Goal: Task Accomplishment & Management: Manage account settings

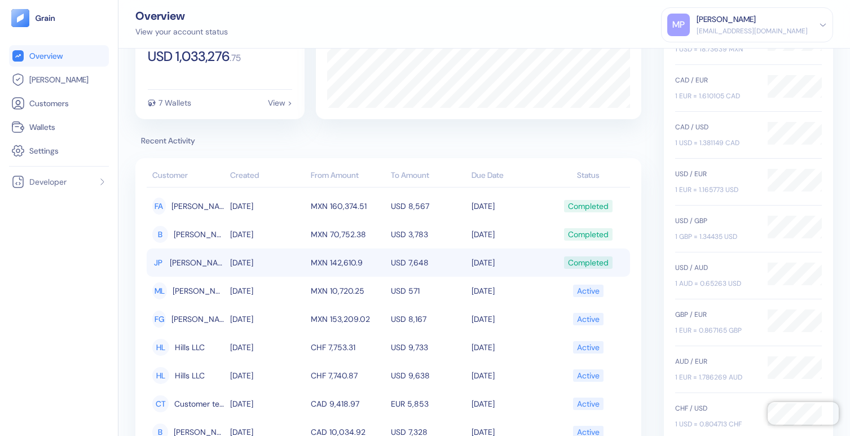
scroll to position [20, 0]
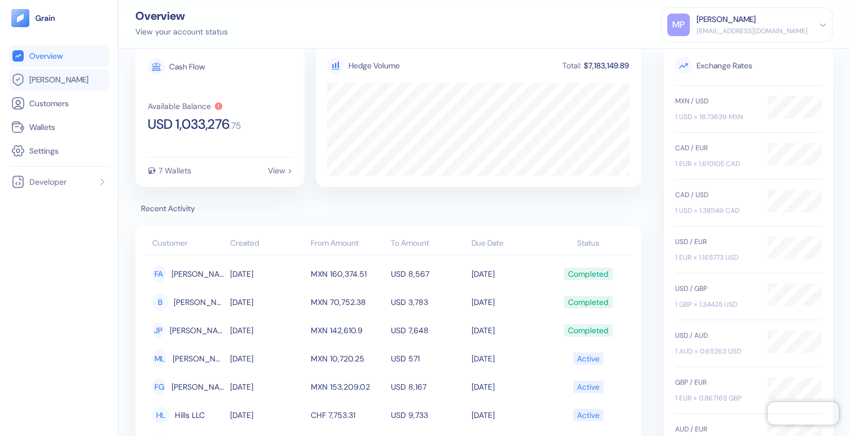
click at [45, 77] on span "[PERSON_NAME]" at bounding box center [58, 79] width 59 height 11
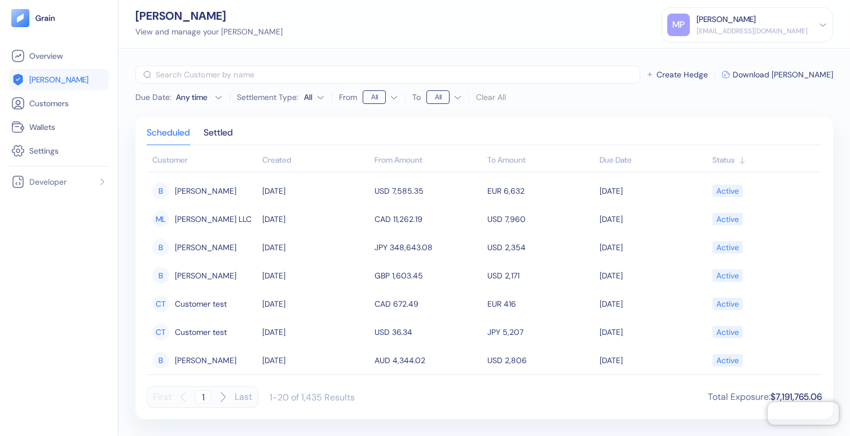
click at [793, 33] on div "[EMAIL_ADDRESS][DOMAIN_NAME]" at bounding box center [752, 31] width 111 height 10
click at [713, 60] on div "Sign Out" at bounding box center [697, 56] width 31 height 12
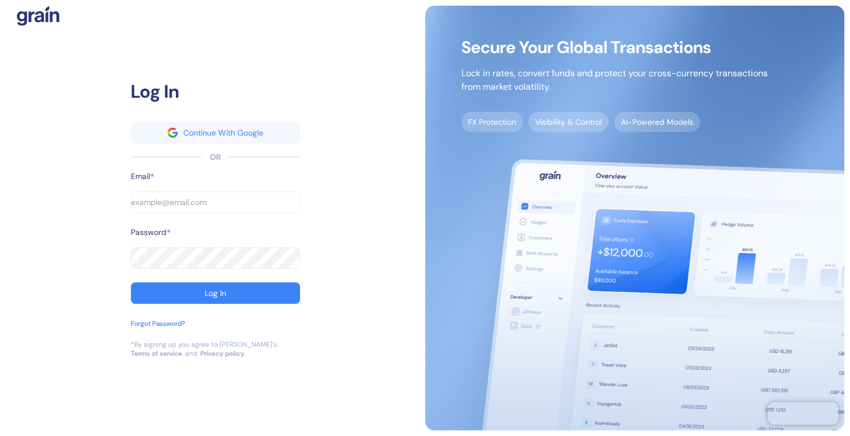
click at [188, 204] on input "text" at bounding box center [178, 201] width 95 height 21
click at [0, 435] on com-1password-button at bounding box center [0, 436] width 0 height 0
type input "[EMAIL_ADDRESS][DOMAIN_NAME]"
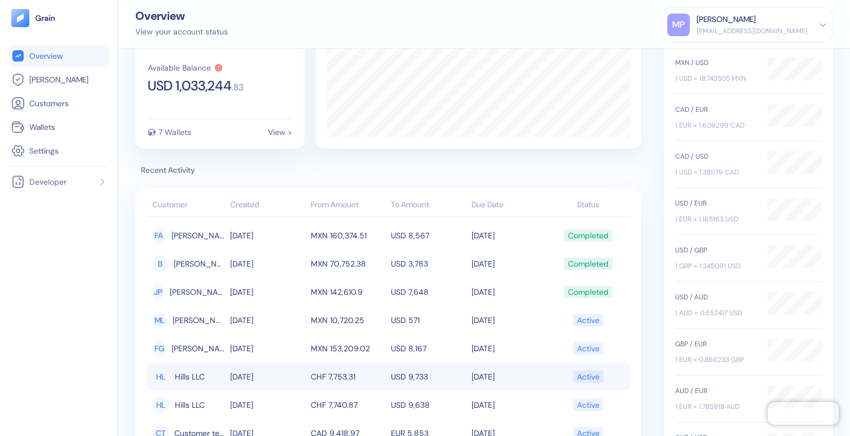
scroll to position [19, 0]
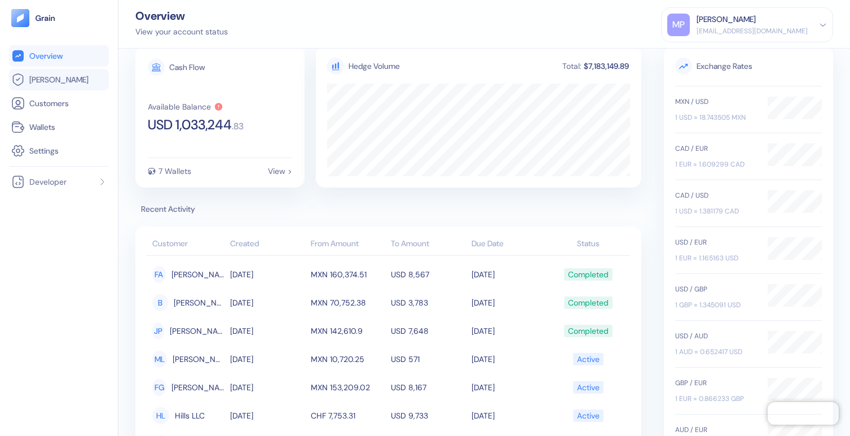
click at [56, 82] on span "[PERSON_NAME]" at bounding box center [58, 79] width 59 height 11
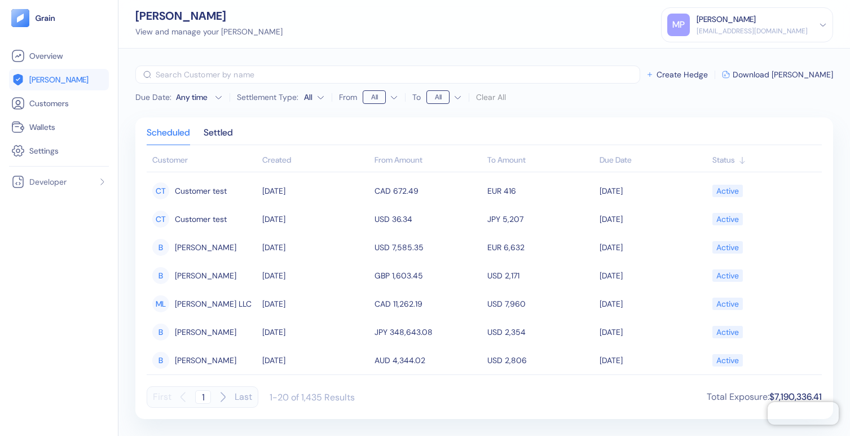
click at [252, 394] on div "First 1 Last" at bounding box center [203, 396] width 112 height 21
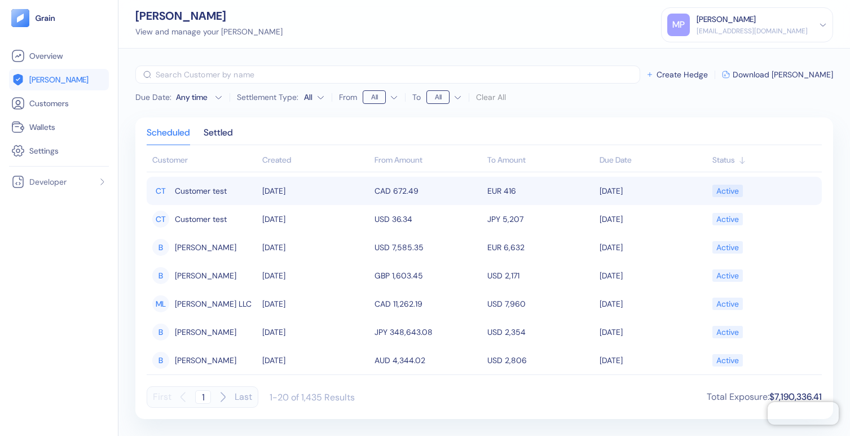
scroll to position [22, 0]
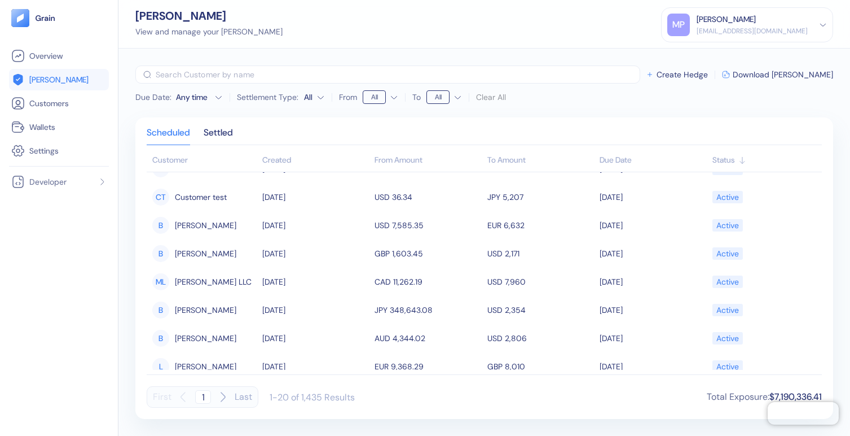
click at [245, 395] on button "Last" at bounding box center [243, 396] width 17 height 21
click at [183, 400] on icon "button" at bounding box center [183, 396] width 4 height 9
click at [183, 399] on icon "button" at bounding box center [183, 396] width 4 height 9
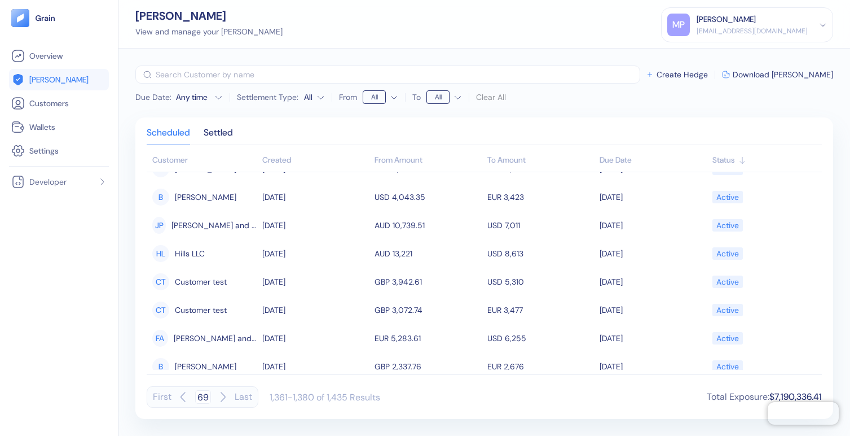
type input "68"
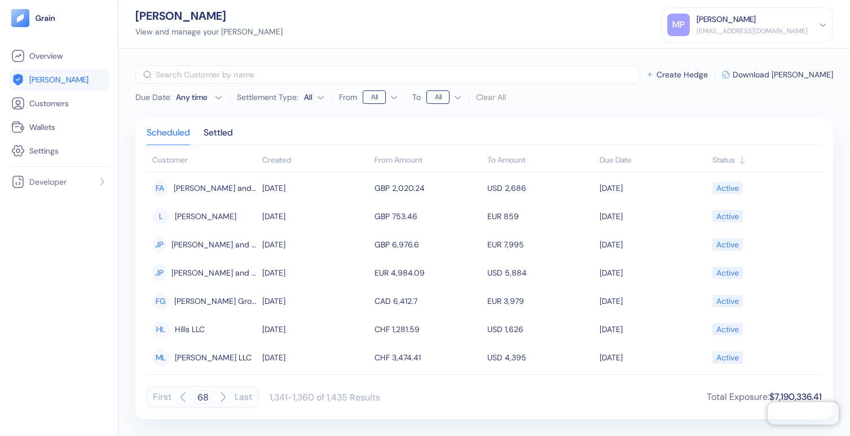
scroll to position [371, 0]
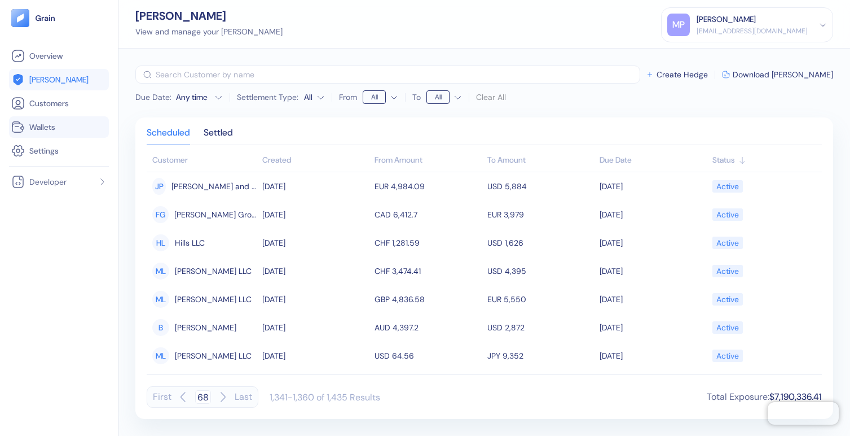
click at [50, 126] on span "Wallets" at bounding box center [42, 126] width 26 height 11
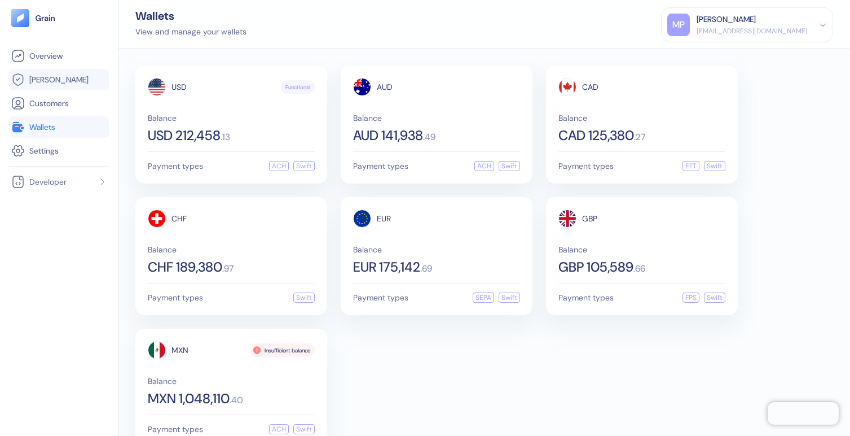
click at [49, 81] on span "[PERSON_NAME]" at bounding box center [58, 79] width 59 height 11
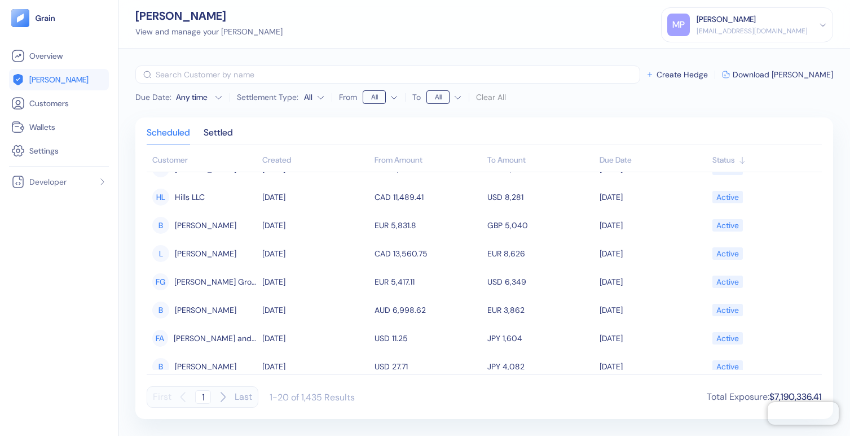
scroll to position [371, 0]
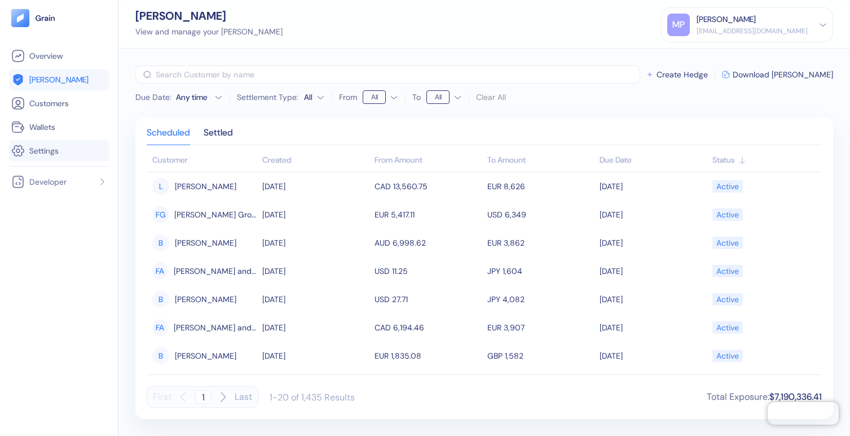
click at [64, 147] on link "Settings" at bounding box center [58, 151] width 95 height 14
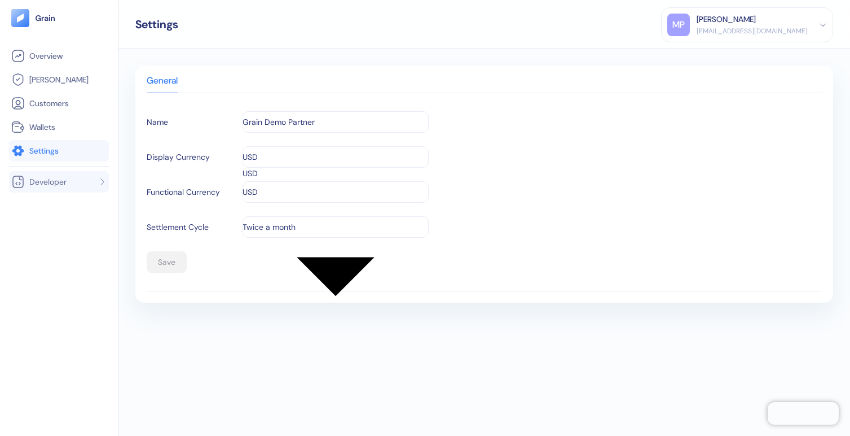
click at [54, 176] on span "Developer" at bounding box center [47, 181] width 37 height 11
click at [41, 204] on span "API Keys" at bounding box center [43, 203] width 30 height 11
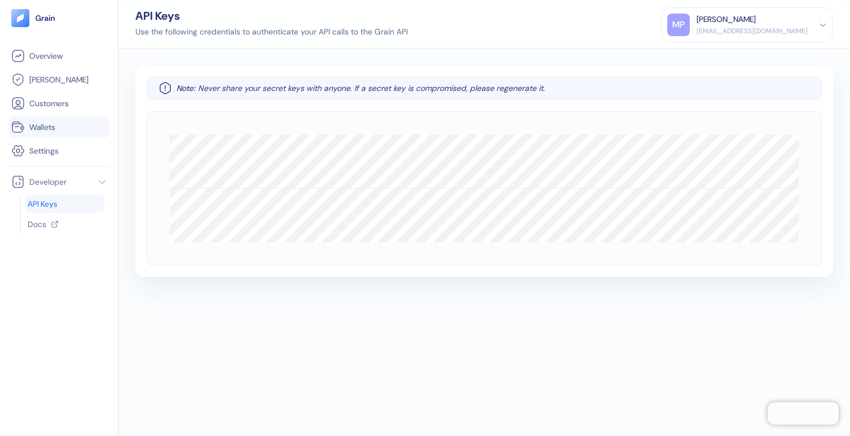
click at [68, 127] on link "Wallets" at bounding box center [58, 127] width 95 height 14
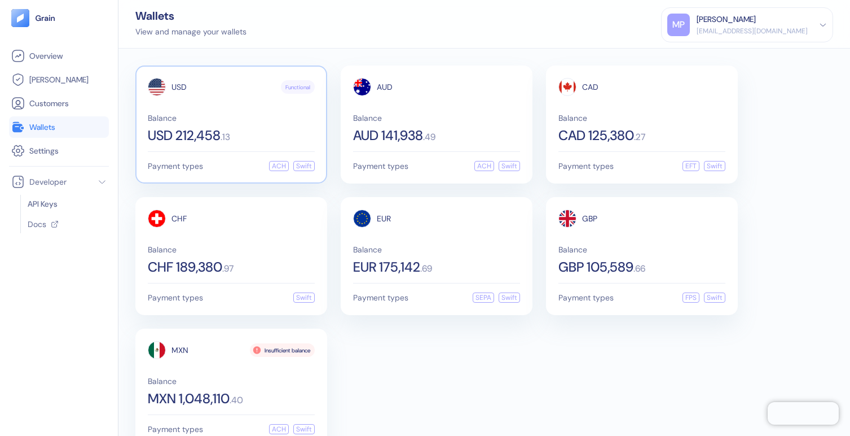
click at [221, 129] on span "USD 212,458" at bounding box center [184, 136] width 73 height 14
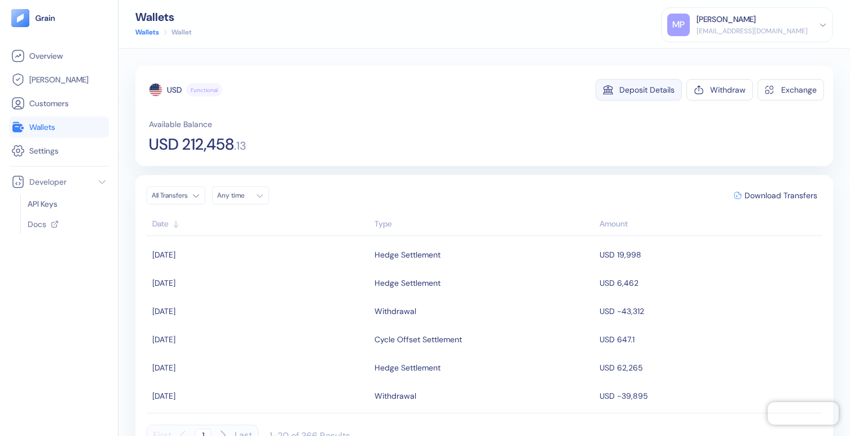
click at [652, 93] on div "Deposit Details" at bounding box center [647, 90] width 55 height 8
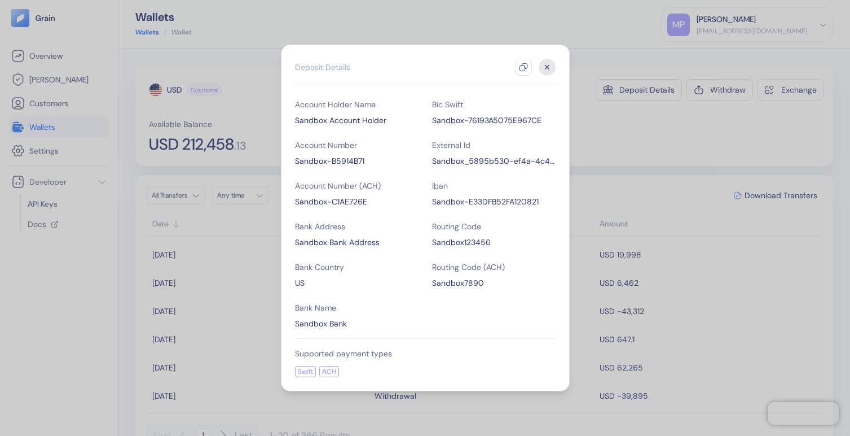
click at [547, 65] on icon "button" at bounding box center [547, 67] width 17 height 17
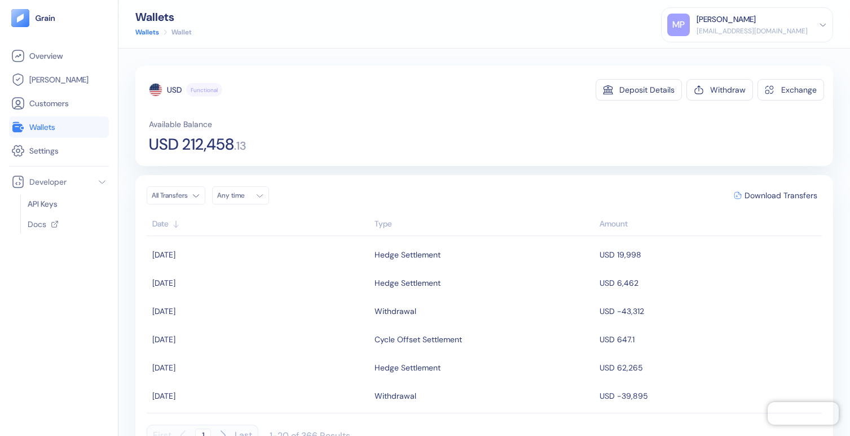
scroll to position [16, 0]
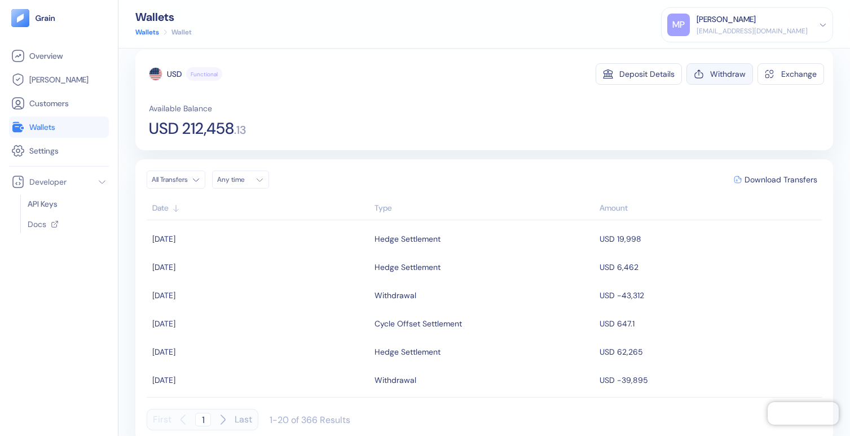
click at [713, 76] on div "Withdraw" at bounding box center [728, 74] width 36 height 8
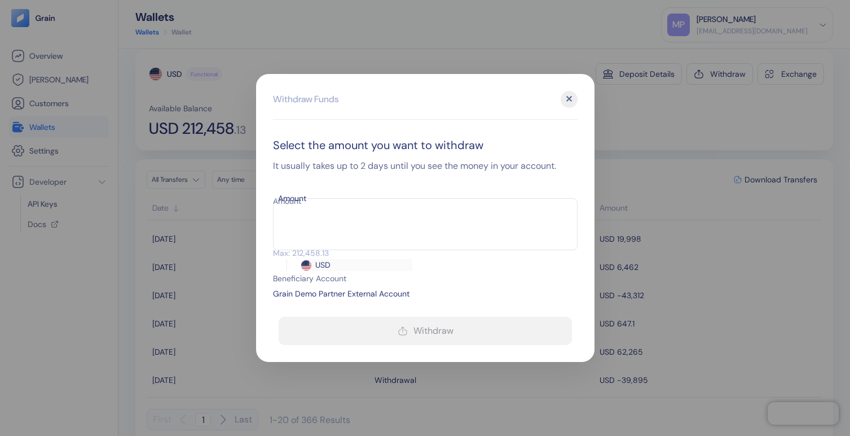
click at [352, 209] on input "Amount" at bounding box center [320, 221] width 95 height 28
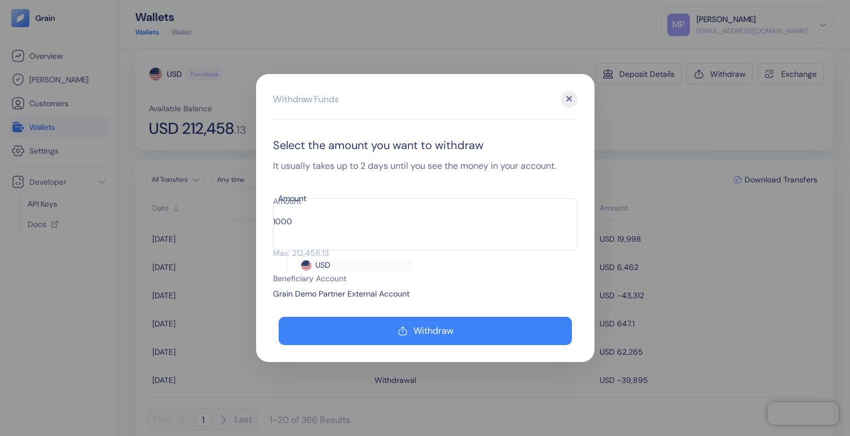
type input "10000"
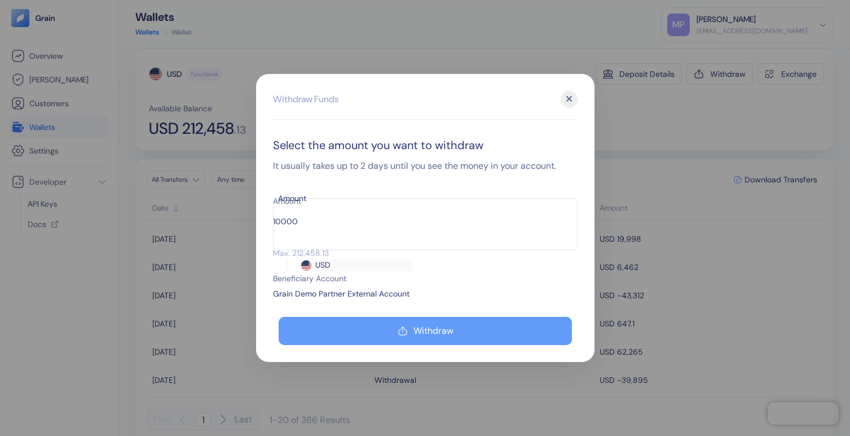
click at [443, 317] on button "Withdraw" at bounding box center [425, 331] width 293 height 28
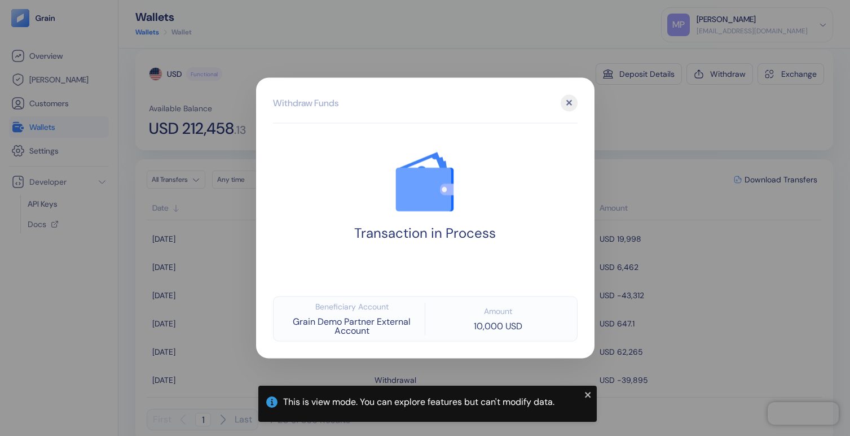
click at [569, 106] on div "✕" at bounding box center [569, 103] width 17 height 17
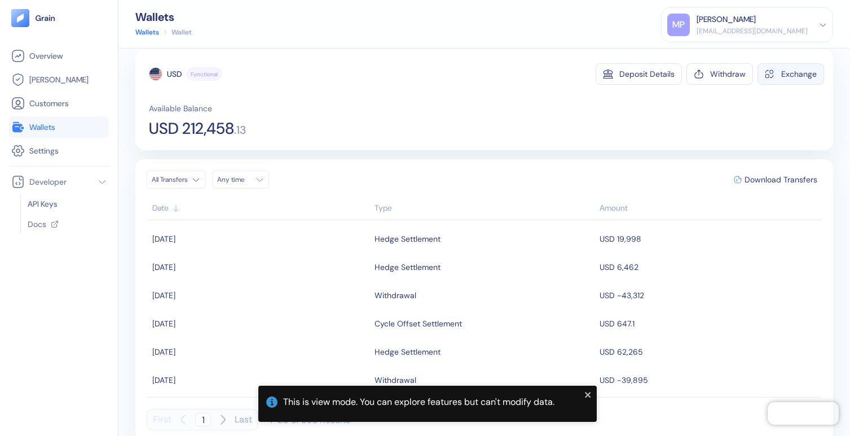
click at [775, 72] on icon "button" at bounding box center [770, 73] width 10 height 9
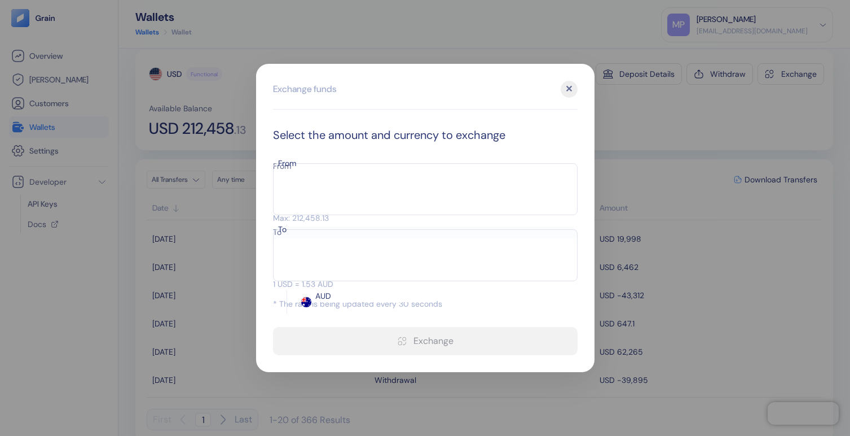
click at [568, 98] on div "✕" at bounding box center [569, 89] width 17 height 17
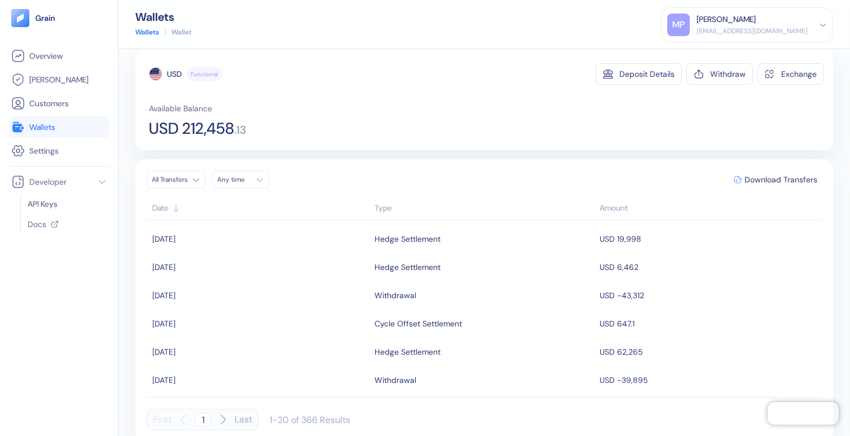
scroll to position [0, 0]
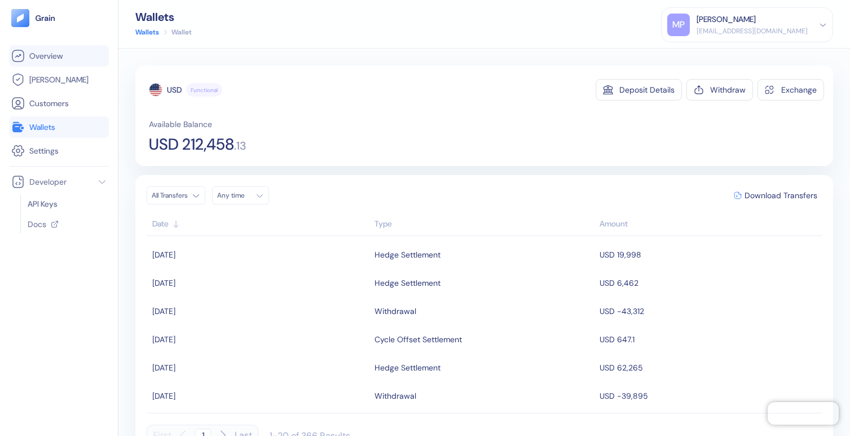
click at [34, 59] on span "Overview" at bounding box center [45, 55] width 33 height 11
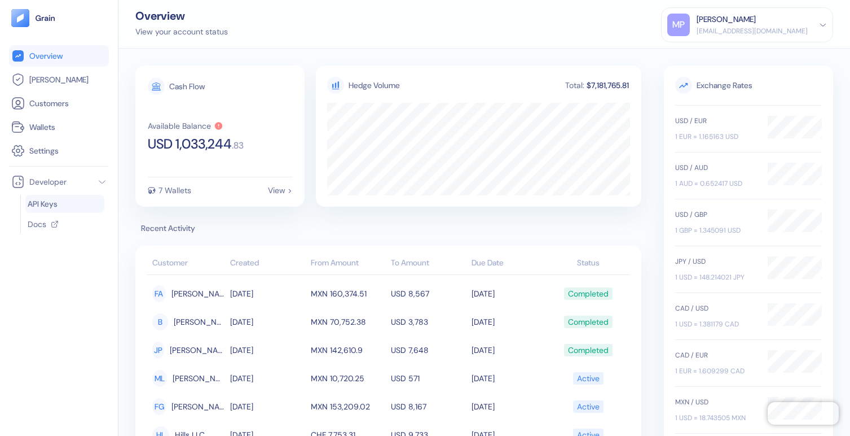
click at [63, 199] on link "API Keys" at bounding box center [65, 203] width 74 height 11
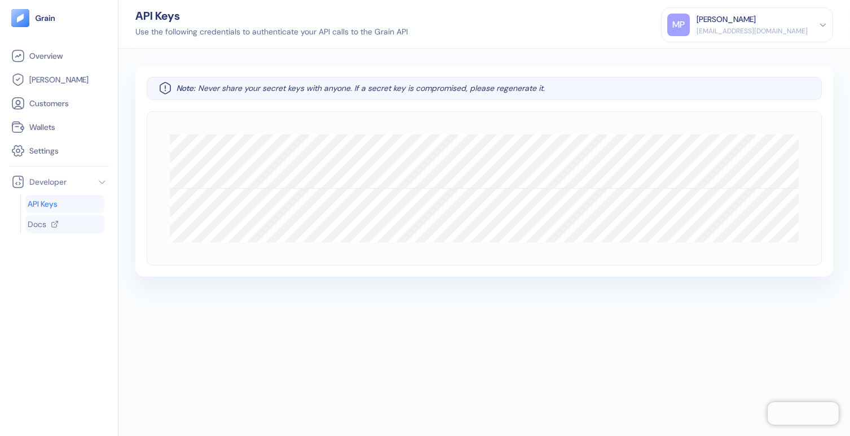
click at [52, 216] on li "Docs" at bounding box center [64, 224] width 79 height 18
click at [50, 224] on link "Docs" at bounding box center [64, 223] width 72 height 11
